Goal: Information Seeking & Learning: Learn about a topic

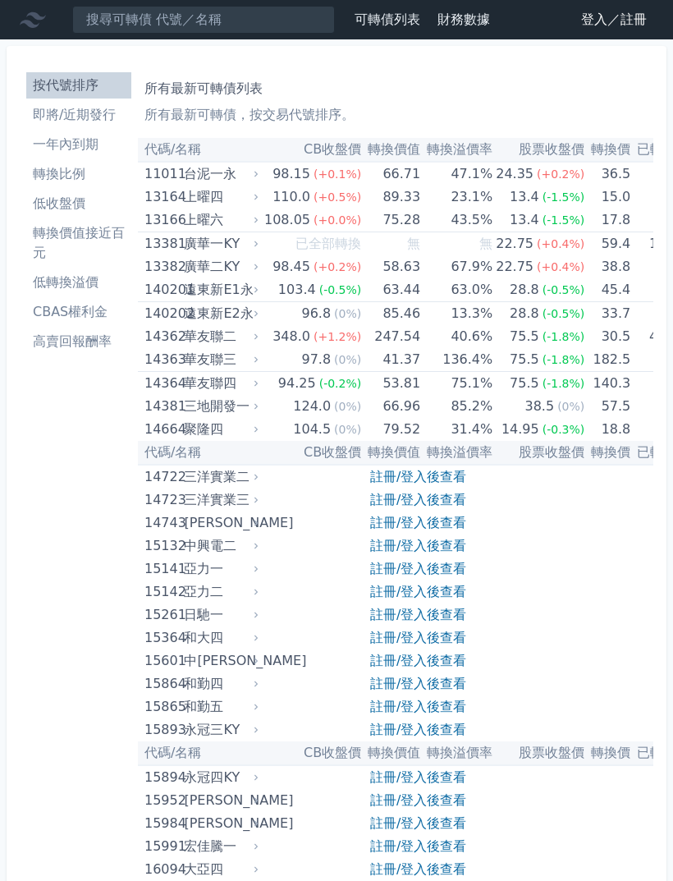
click at [611, 14] on link "登入／註冊" at bounding box center [614, 20] width 92 height 26
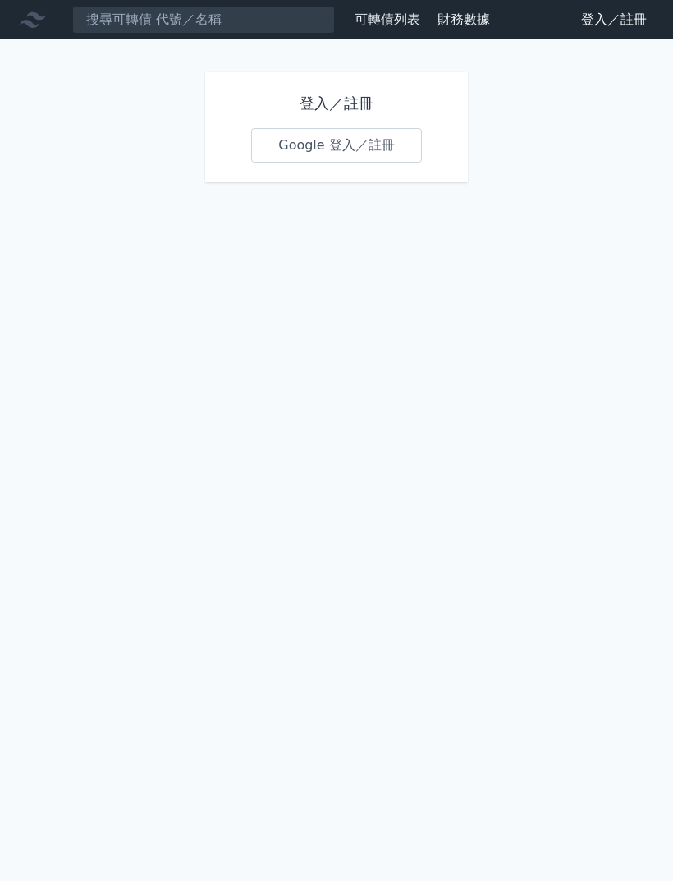
click at [363, 129] on link "Google 登入／註冊" at bounding box center [336, 145] width 171 height 34
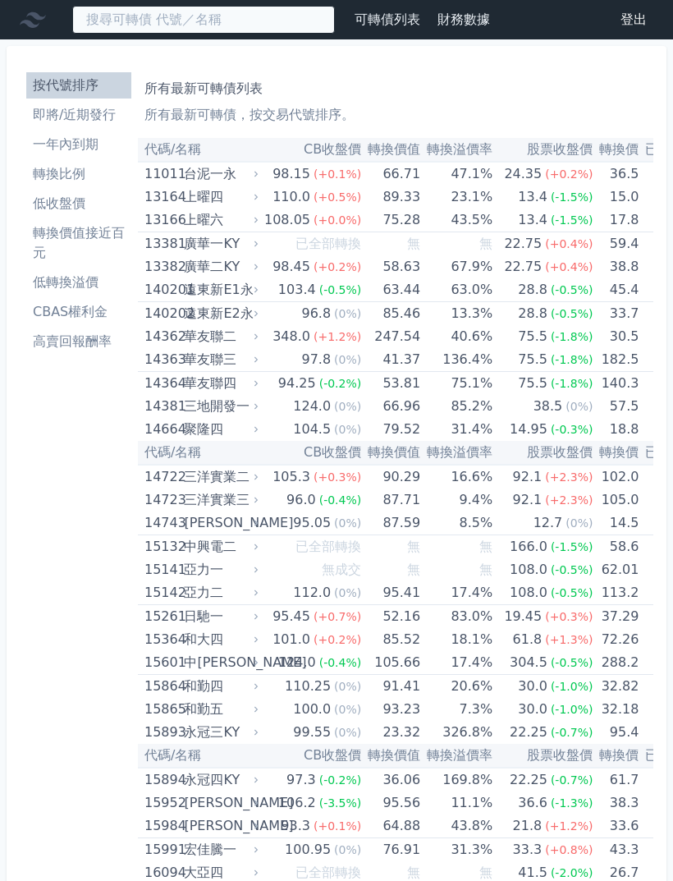
click at [184, 21] on input at bounding box center [203, 20] width 263 height 28
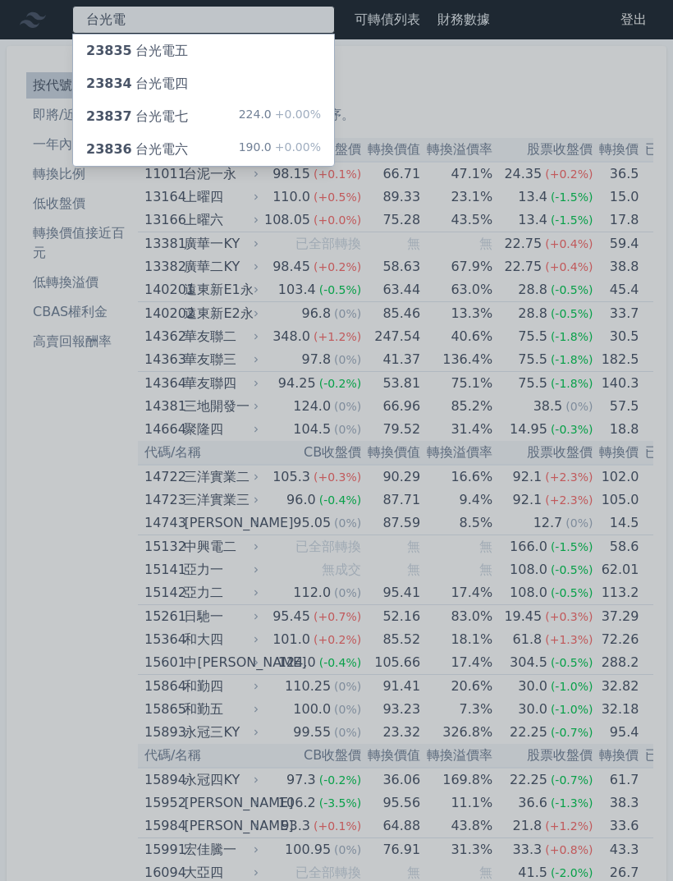
type input "台光電"
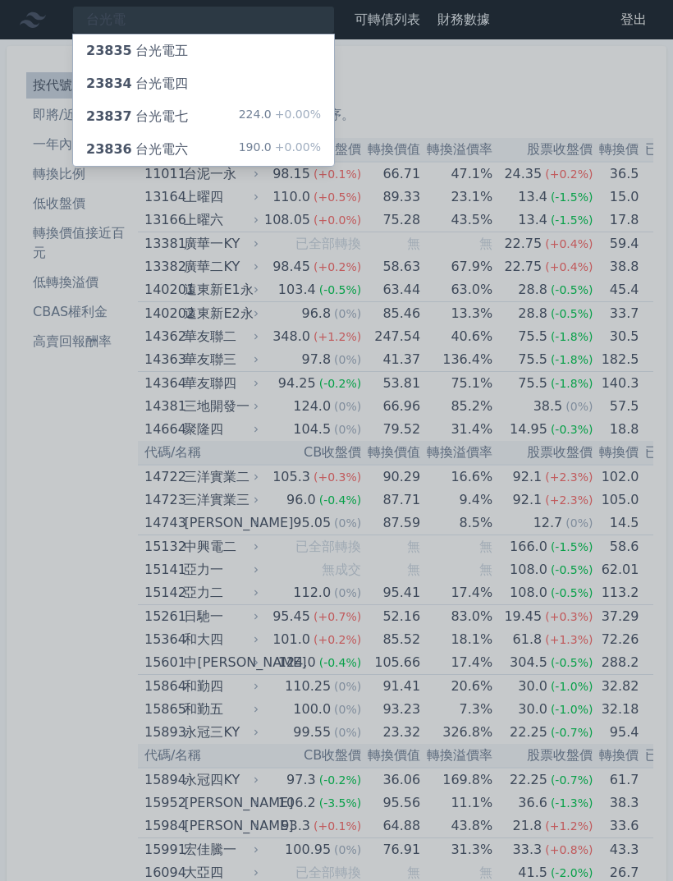
click at [256, 141] on div "190.0 +0.00%" at bounding box center [280, 150] width 82 height 20
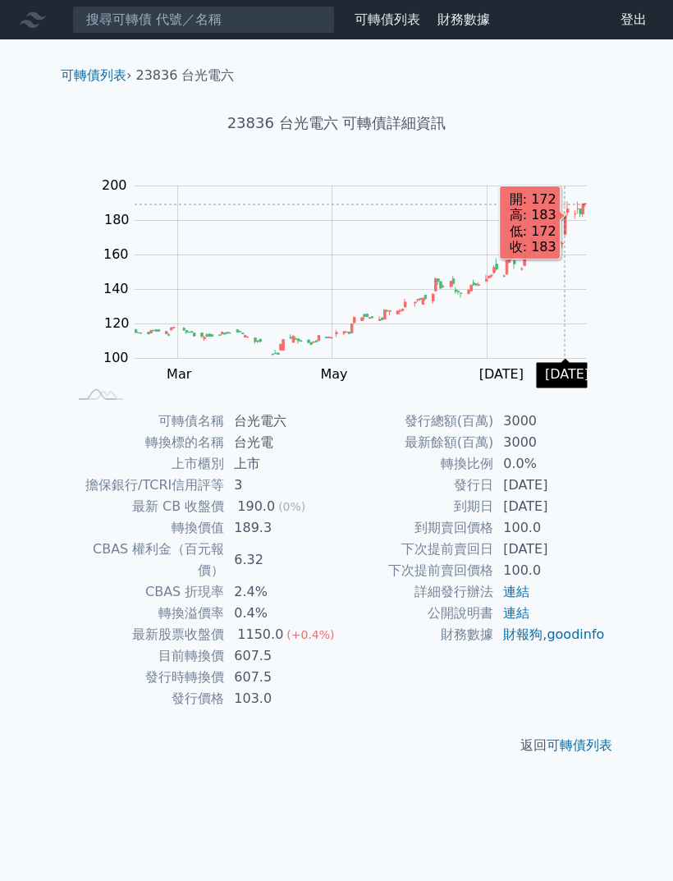
click at [392, 396] on rect at bounding box center [336, 289] width 525 height 230
click at [653, 266] on div "可轉債列表 財務數據 可轉債列表 財務數據 登出 登出 可轉債列表 › 23836 台光電六 23836 台光電六 可轉債詳細資訊 Zoom Out 116.…" at bounding box center [336, 440] width 673 height 881
click at [657, 250] on div "可轉債列表 財務數據 可轉債列表 財務數據 登出 登出 可轉債列表 › 23836 台光電六 23836 台光電六 可轉債詳細資訊 Zoom Out 116.…" at bounding box center [336, 440] width 673 height 881
click at [641, 410] on div "可轉債列表 › 23836 台光電六 23836 台光電六 可轉債詳細資訊 Zoom Out 116.0 220 200 180 160 140 120 10…" at bounding box center [336, 410] width 630 height 742
click at [625, 395] on div "Zoom Out 116.0 220 200 180 160 140 120 100 80 220 L Sep [DATE] May Mar Sep 開: 1…" at bounding box center [337, 289] width 578 height 230
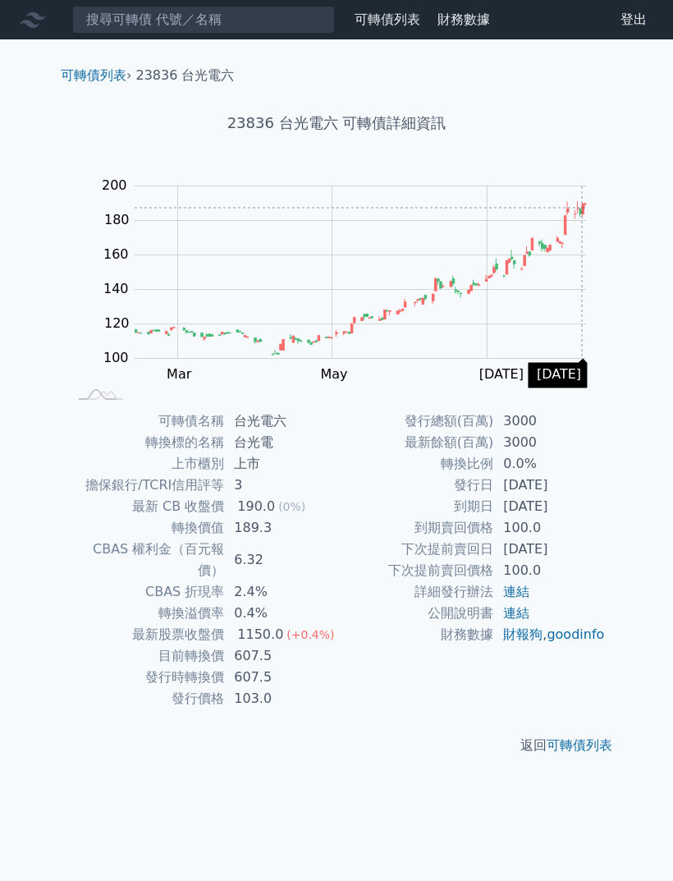
click at [423, 388] on rect at bounding box center [336, 289] width 525 height 230
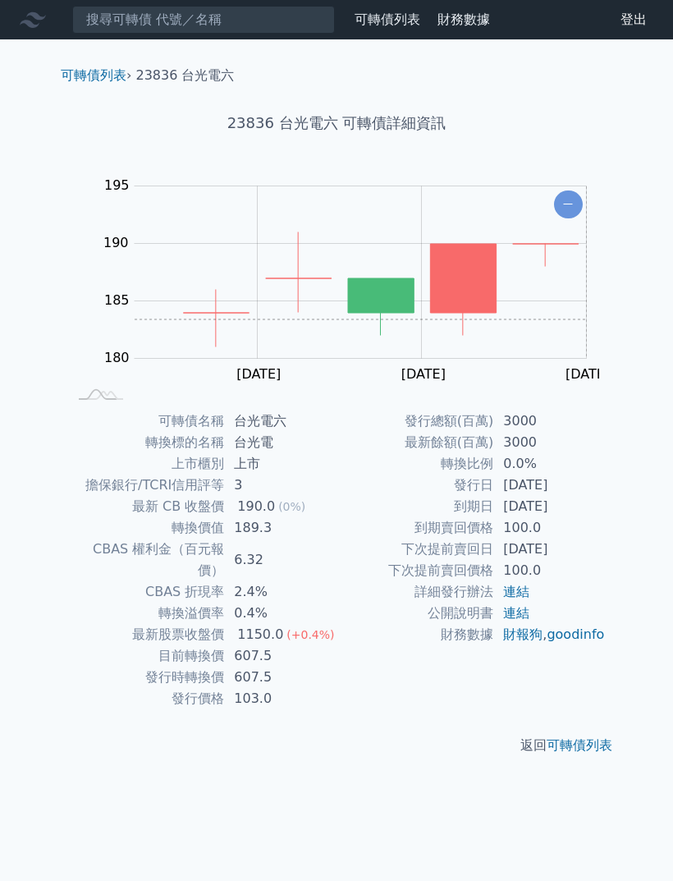
click at [642, 303] on div "可轉債列表 › 23836 台光電六 23836 台光電六 可轉債詳細資訊 Zoom Out 116.0 220 200 180 160 195 190 18…" at bounding box center [336, 410] width 630 height 742
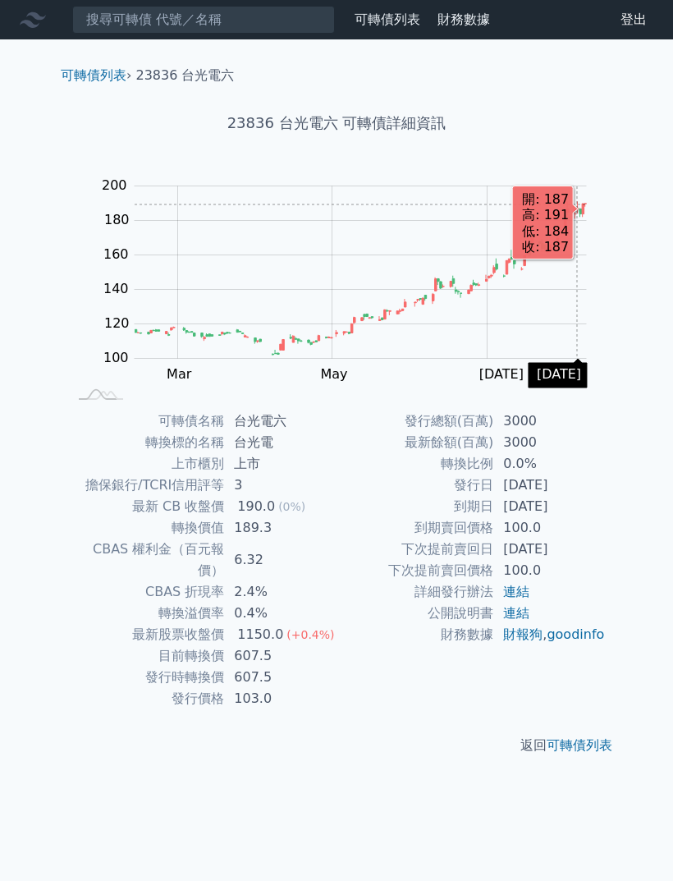
click at [634, 261] on div "可轉債列表 › 23836 台光電六 23836 台光電六 可轉債詳細資訊 Zoom Out 116.0 220 200 180 160 140 120 10…" at bounding box center [336, 410] width 630 height 742
click at [612, 281] on div "Zoom Out 116.0 220 200 180 160 140 120 100 80 220 L Sep [DATE] May Mar Sep 開: 1…" at bounding box center [337, 289] width 578 height 230
click at [407, 25] on link "可轉債列表" at bounding box center [388, 19] width 66 height 16
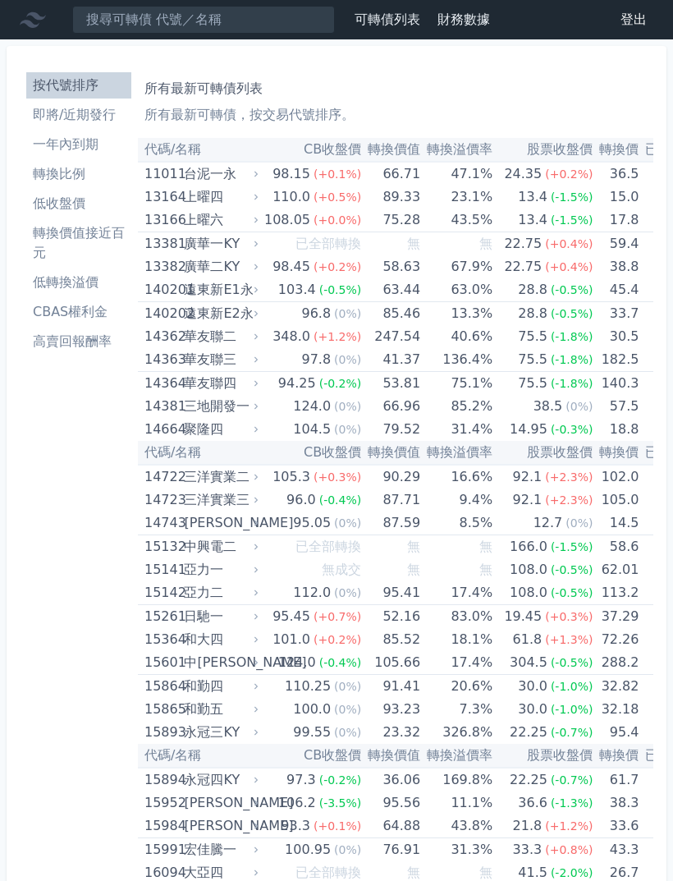
click at [470, 24] on link "財務數據" at bounding box center [463, 19] width 53 height 16
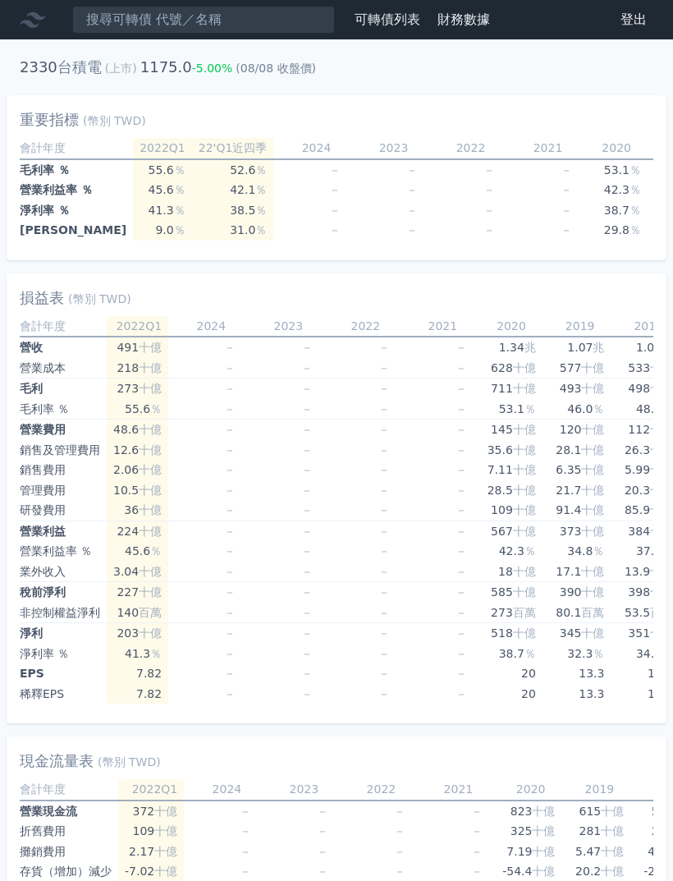
click at [402, 19] on link "可轉債列表" at bounding box center [388, 19] width 66 height 16
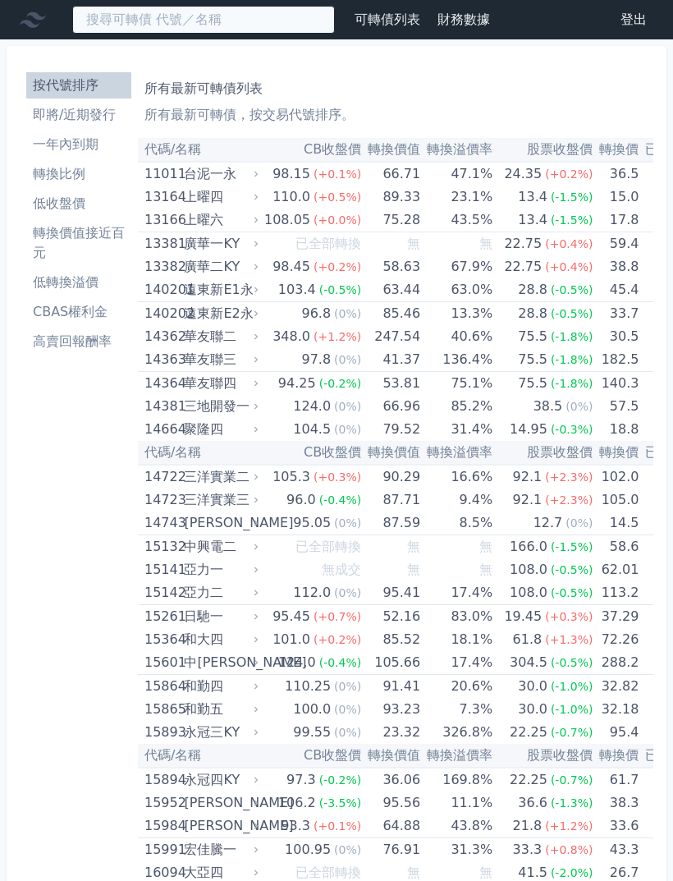
click at [229, 16] on input at bounding box center [203, 20] width 263 height 28
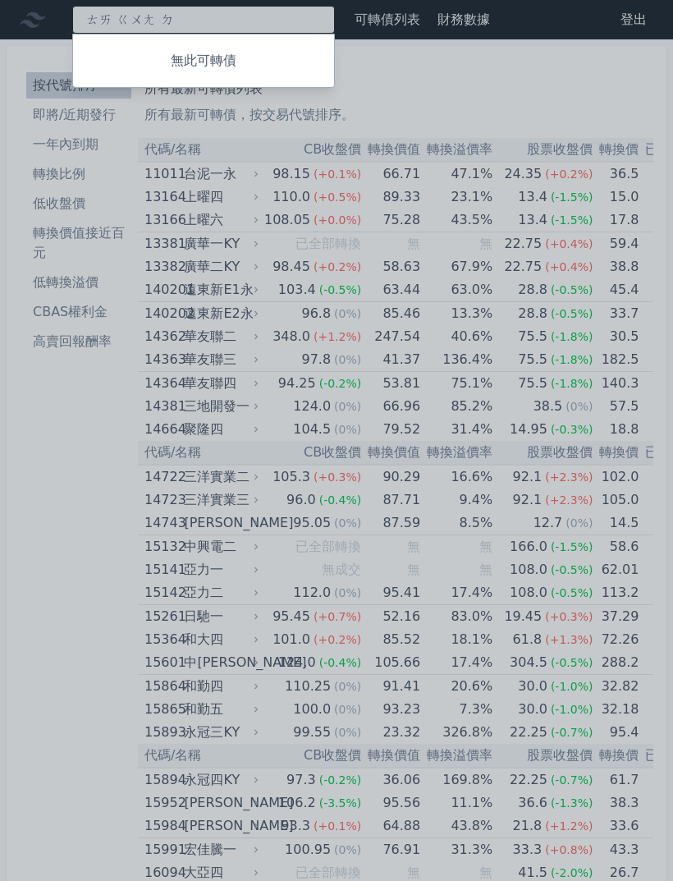
type input "台光電"
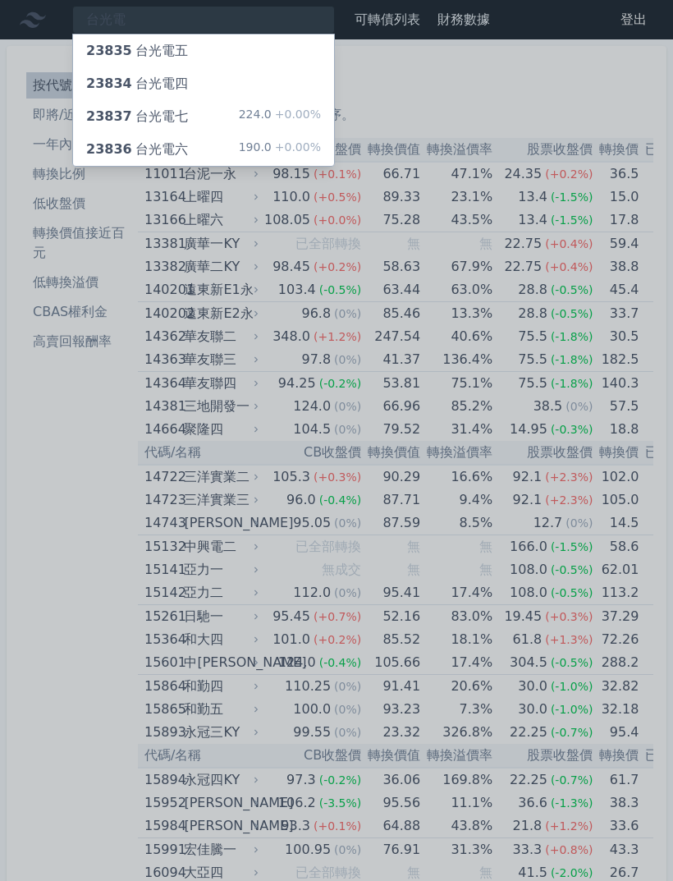
click at [183, 154] on div "23836 台光電六 190.0 +0.00%" at bounding box center [203, 149] width 261 height 33
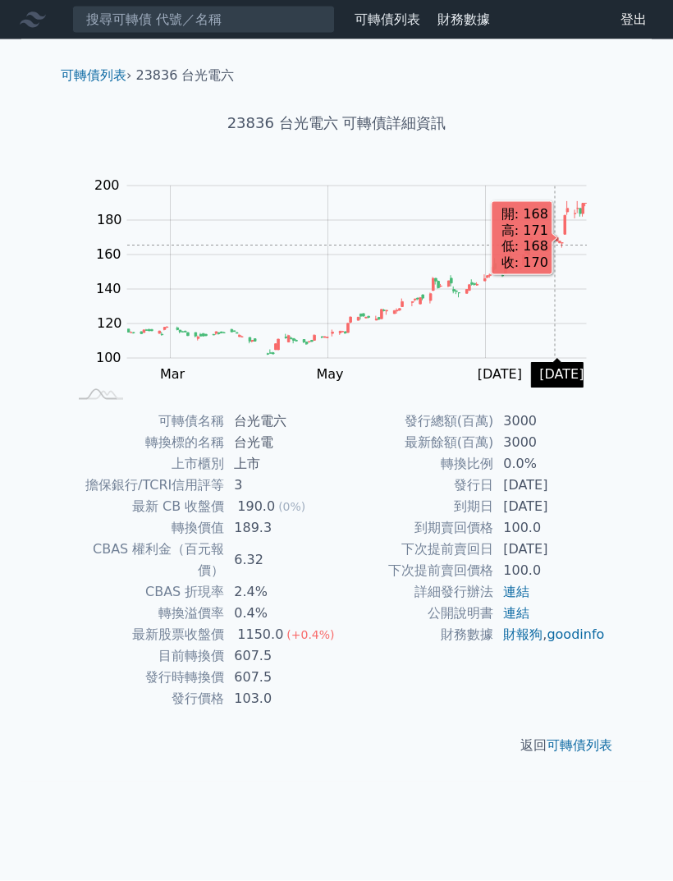
scroll to position [8, 0]
